Goal: Task Accomplishment & Management: Complete application form

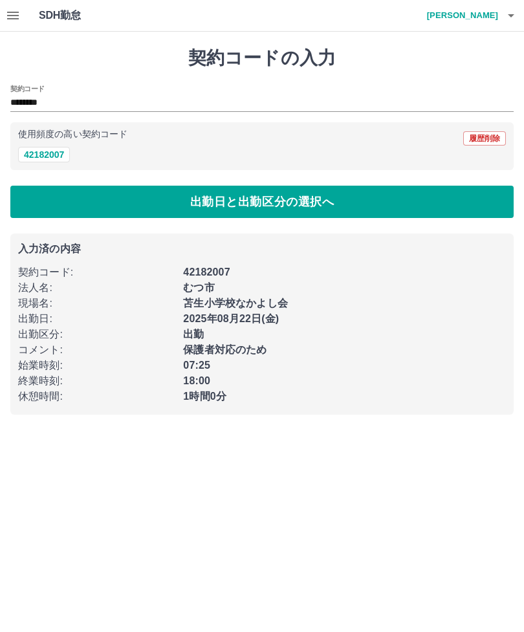
click at [362, 190] on button "出勤日と出勤区分の選択へ" at bounding box center [262, 202] width 504 height 32
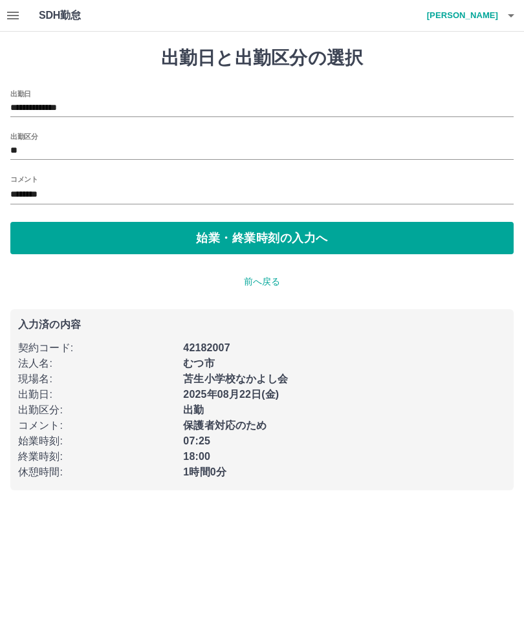
click at [514, 12] on icon "button" at bounding box center [512, 16] width 16 height 16
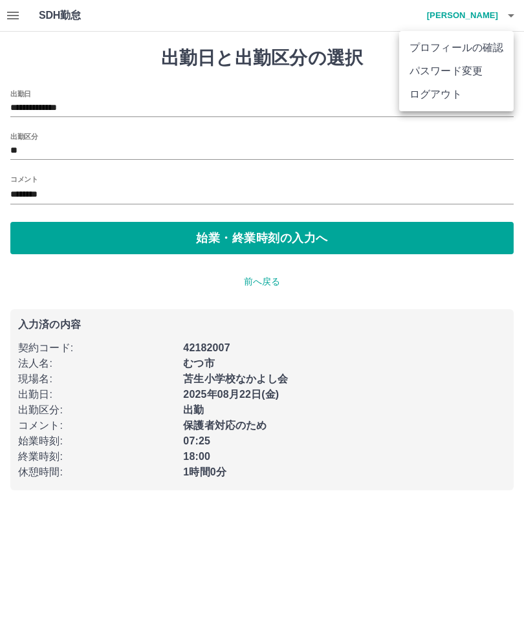
click at [459, 100] on li "ログアウト" at bounding box center [456, 94] width 115 height 23
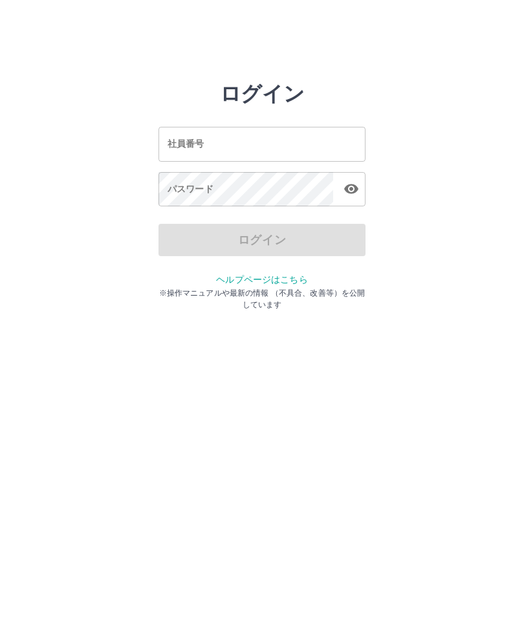
click at [280, 137] on input "社員番号" at bounding box center [262, 144] width 207 height 34
type input "*******"
click at [201, 192] on div "パスワード パスワード" at bounding box center [262, 190] width 207 height 36
click at [203, 187] on div "パスワード パスワード" at bounding box center [262, 190] width 207 height 36
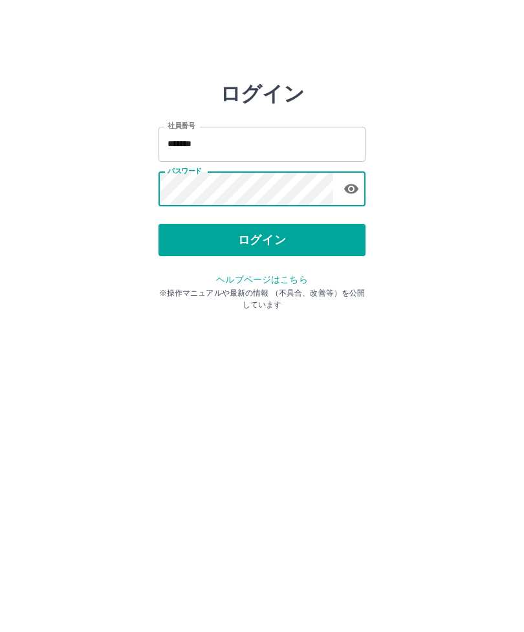
click at [273, 239] on button "ログイン" at bounding box center [262, 240] width 207 height 32
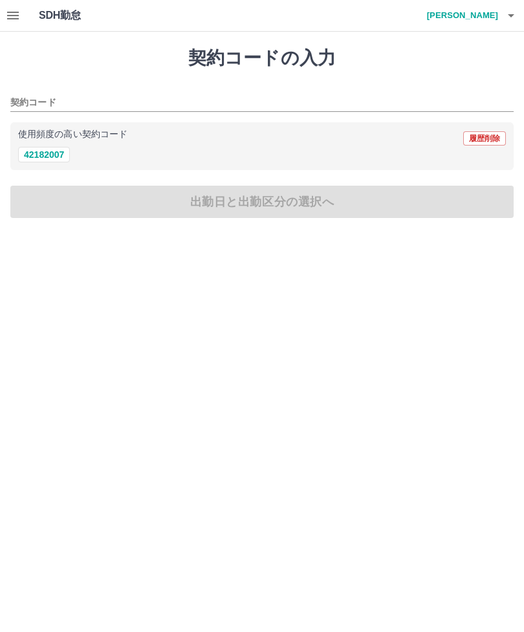
click at [56, 157] on button "42182007" at bounding box center [44, 155] width 52 height 16
type input "********"
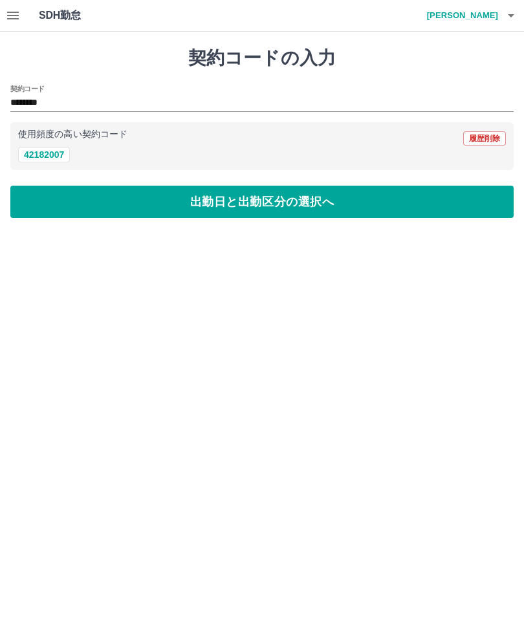
click at [285, 203] on button "出勤日と出勤区分の選択へ" at bounding box center [262, 202] width 504 height 32
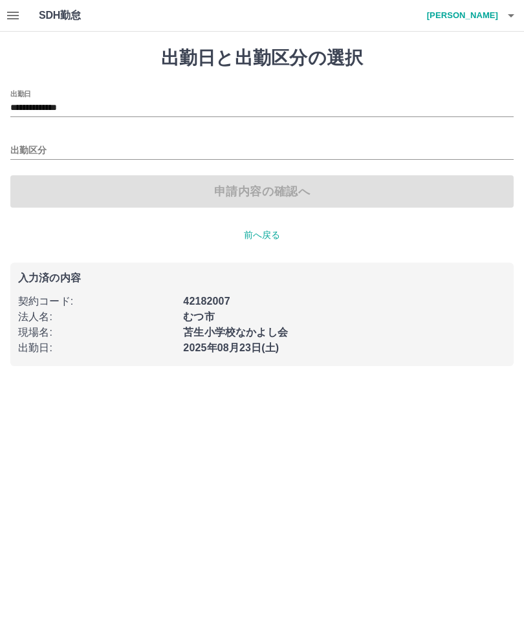
click at [35, 152] on input "出勤区分" at bounding box center [262, 151] width 504 height 16
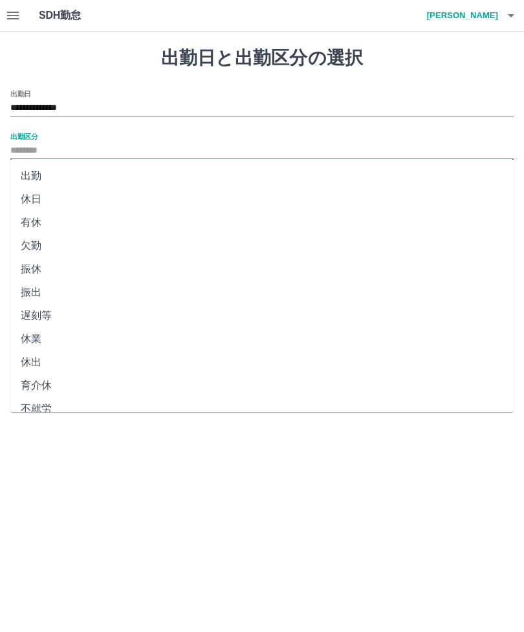
click at [36, 175] on li "出勤" at bounding box center [262, 175] width 504 height 23
type input "**"
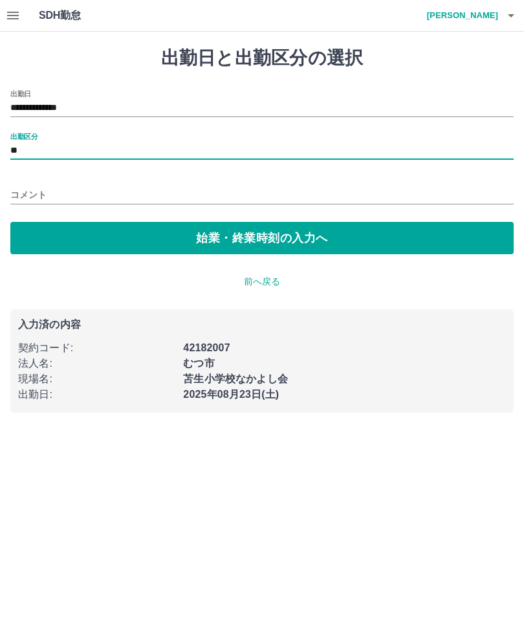
click at [293, 228] on button "始業・終業時刻の入力へ" at bounding box center [262, 238] width 504 height 32
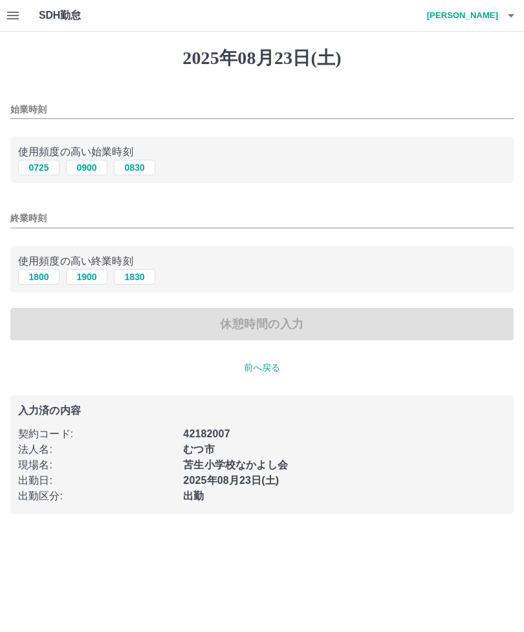
click at [141, 166] on button "0830" at bounding box center [134, 168] width 41 height 16
type input "****"
click at [33, 217] on input "終業時刻" at bounding box center [262, 218] width 504 height 19
click at [146, 277] on button "1830" at bounding box center [134, 277] width 41 height 16
type input "****"
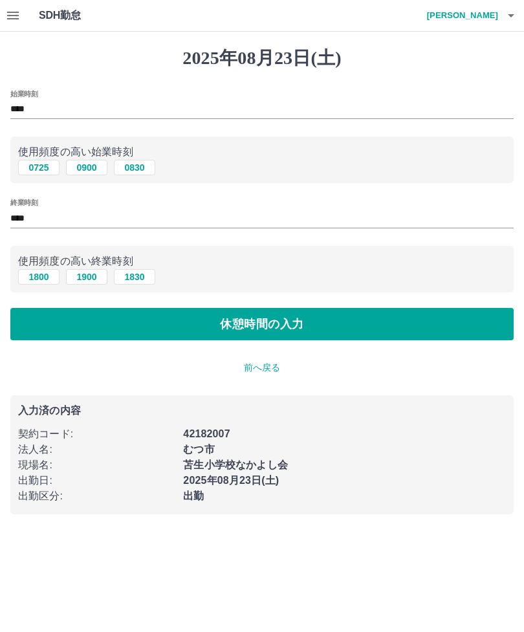
click at [265, 333] on button "休憩時間の入力" at bounding box center [262, 324] width 504 height 32
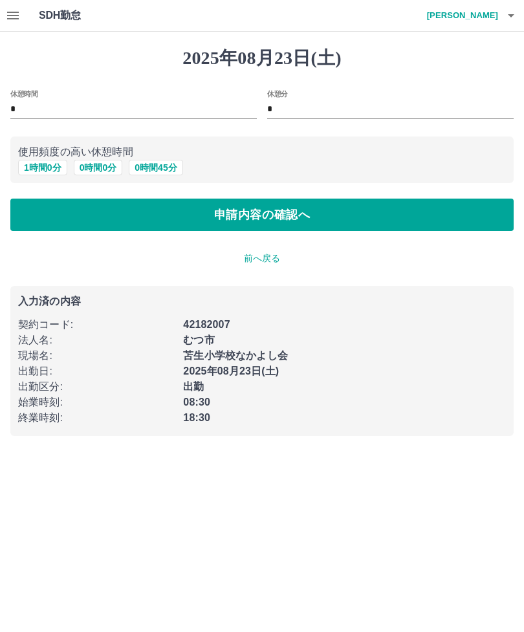
click at [43, 169] on button "1 時間 0 分" at bounding box center [42, 168] width 49 height 16
type input "*"
click at [283, 216] on button "申請内容の確認へ" at bounding box center [262, 215] width 504 height 32
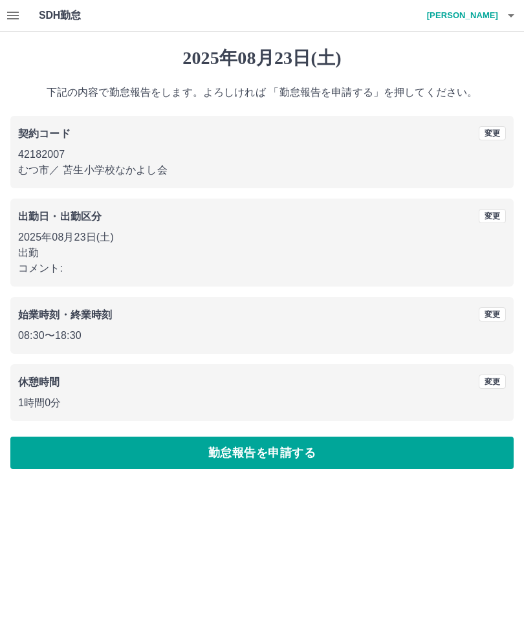
click at [334, 450] on button "勤怠報告を申請する" at bounding box center [262, 453] width 504 height 32
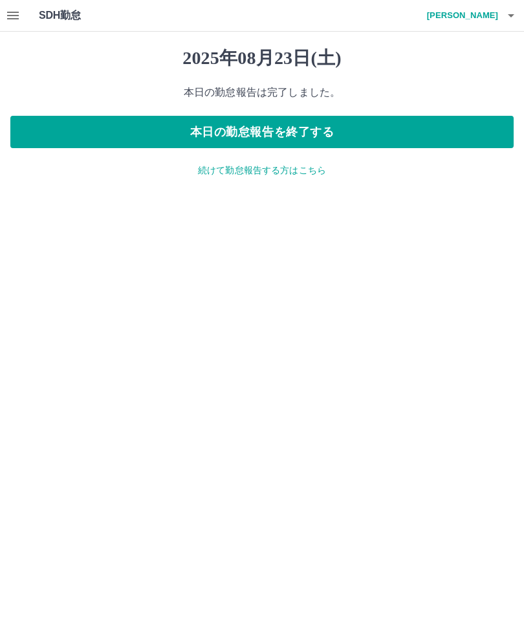
click at [384, 126] on button "本日の勤怠報告を終了する" at bounding box center [262, 132] width 504 height 32
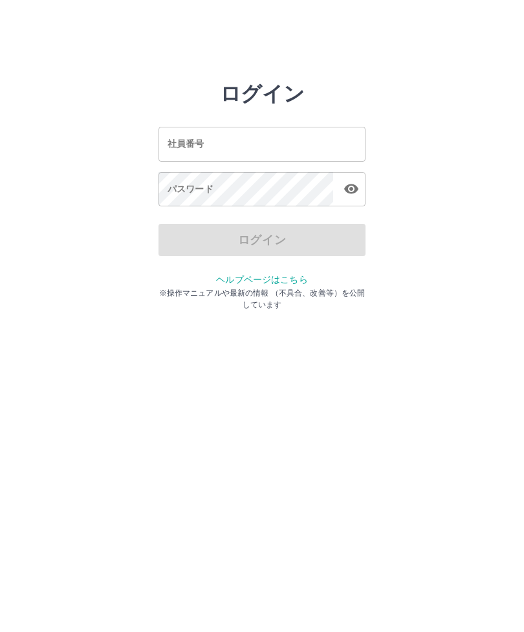
click at [312, 289] on html "ログイン 社員番号 社員番号 パスワード パスワード ログイン ヘルプページはこちら ※操作マニュアルや最新の情報 （不具合、改善等）を公開しています" at bounding box center [262, 144] width 524 height 289
